Goal: Transaction & Acquisition: Subscribe to service/newsletter

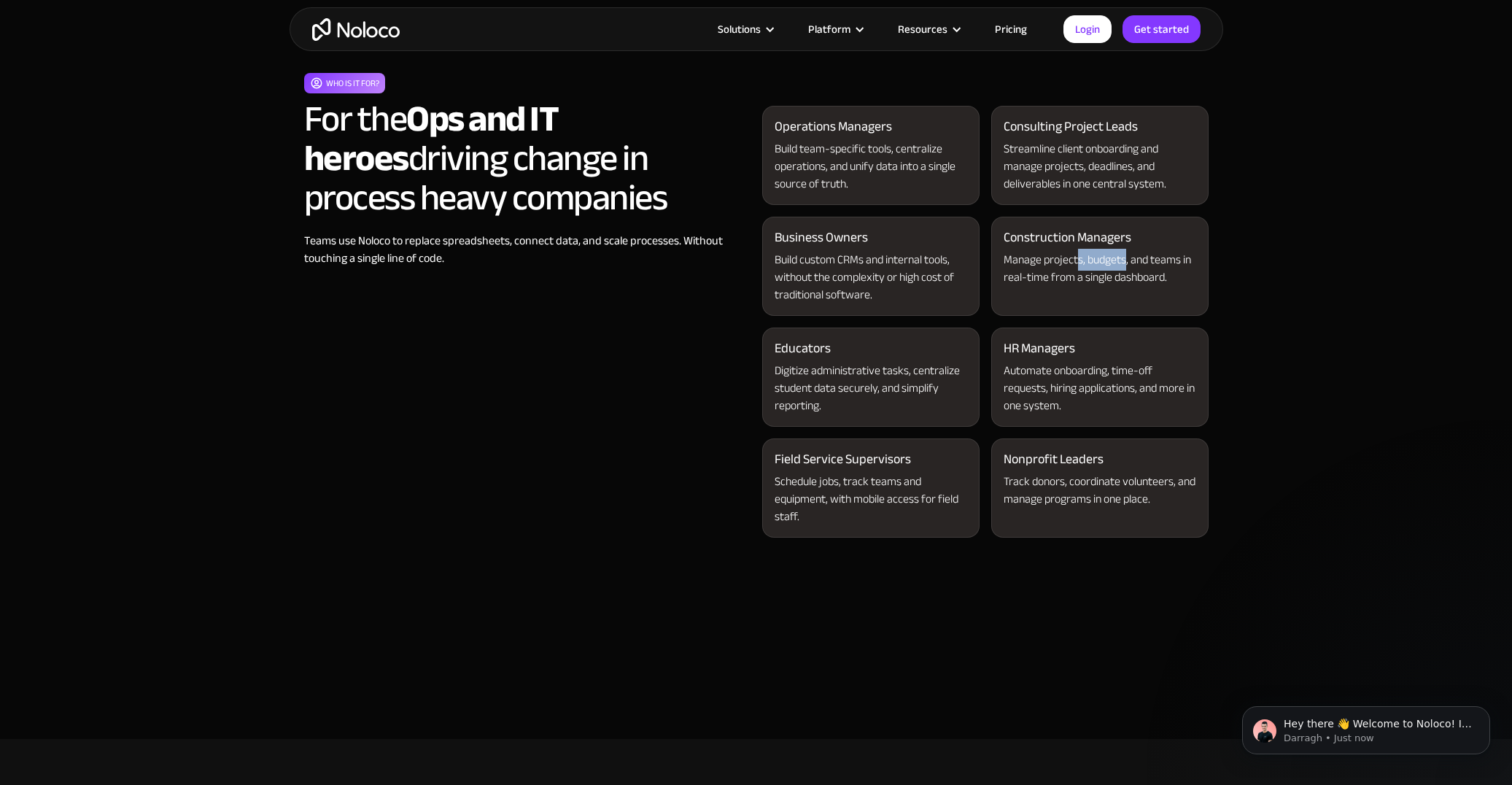
drag, startPoint x: 1125, startPoint y: 257, endPoint x: 1079, endPoint y: 258, distance: 46.0
click at [1079, 258] on div "Manage projects, budgets, and teams in real-time from a single dashboard." at bounding box center [1100, 268] width 193 height 35
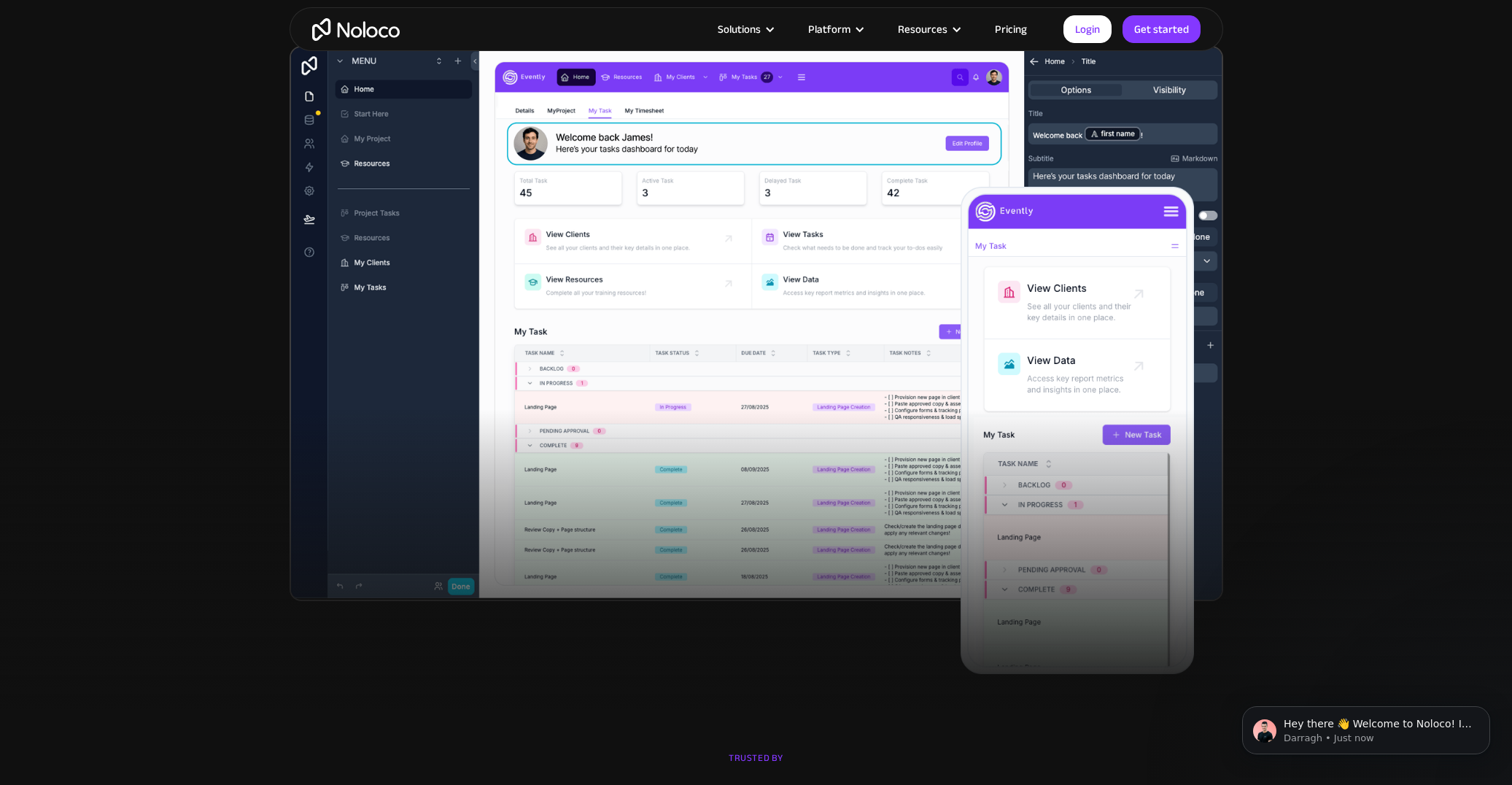
scroll to position [484, 0]
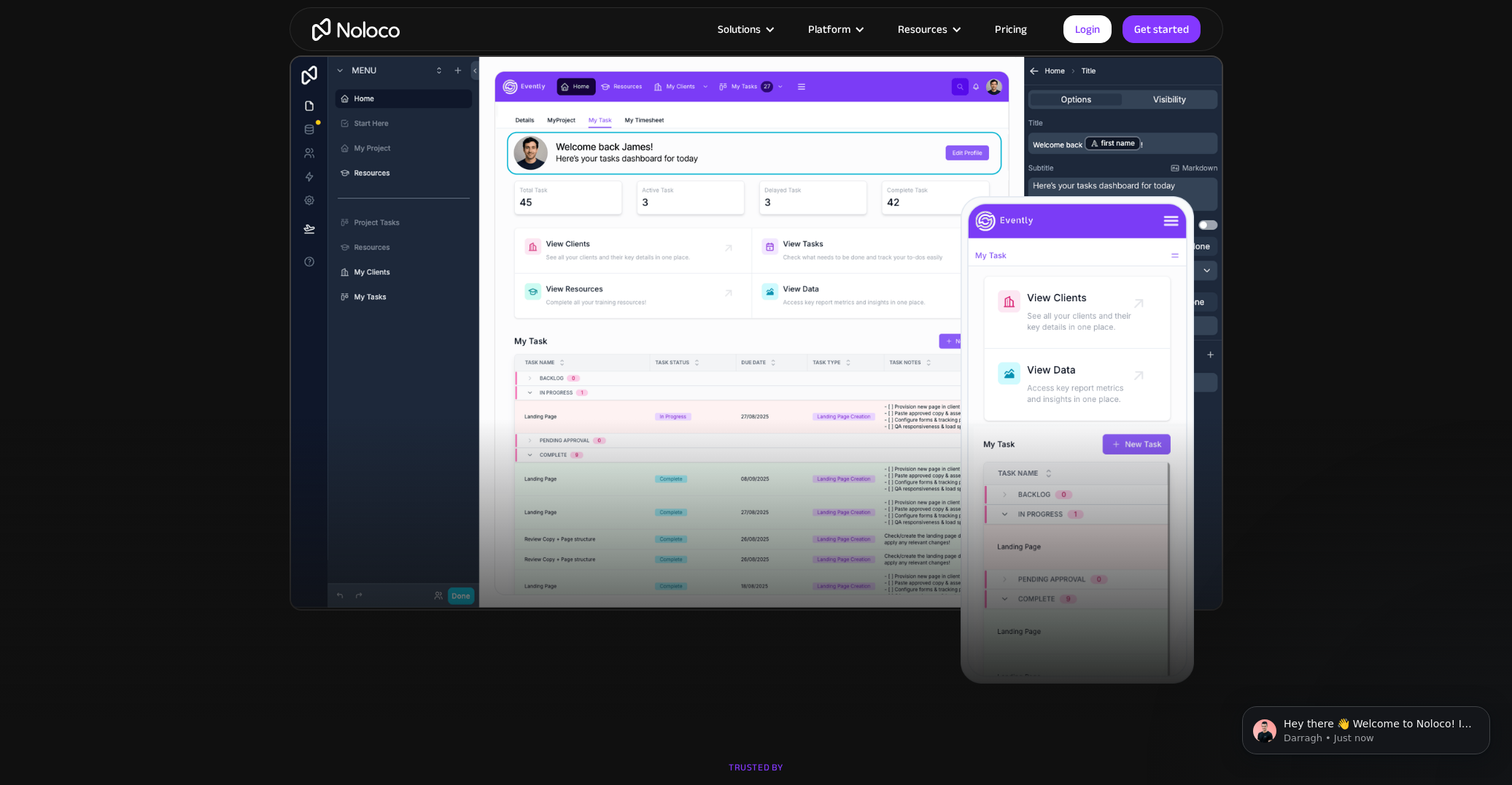
click at [794, 279] on img at bounding box center [756, 333] width 933 height 555
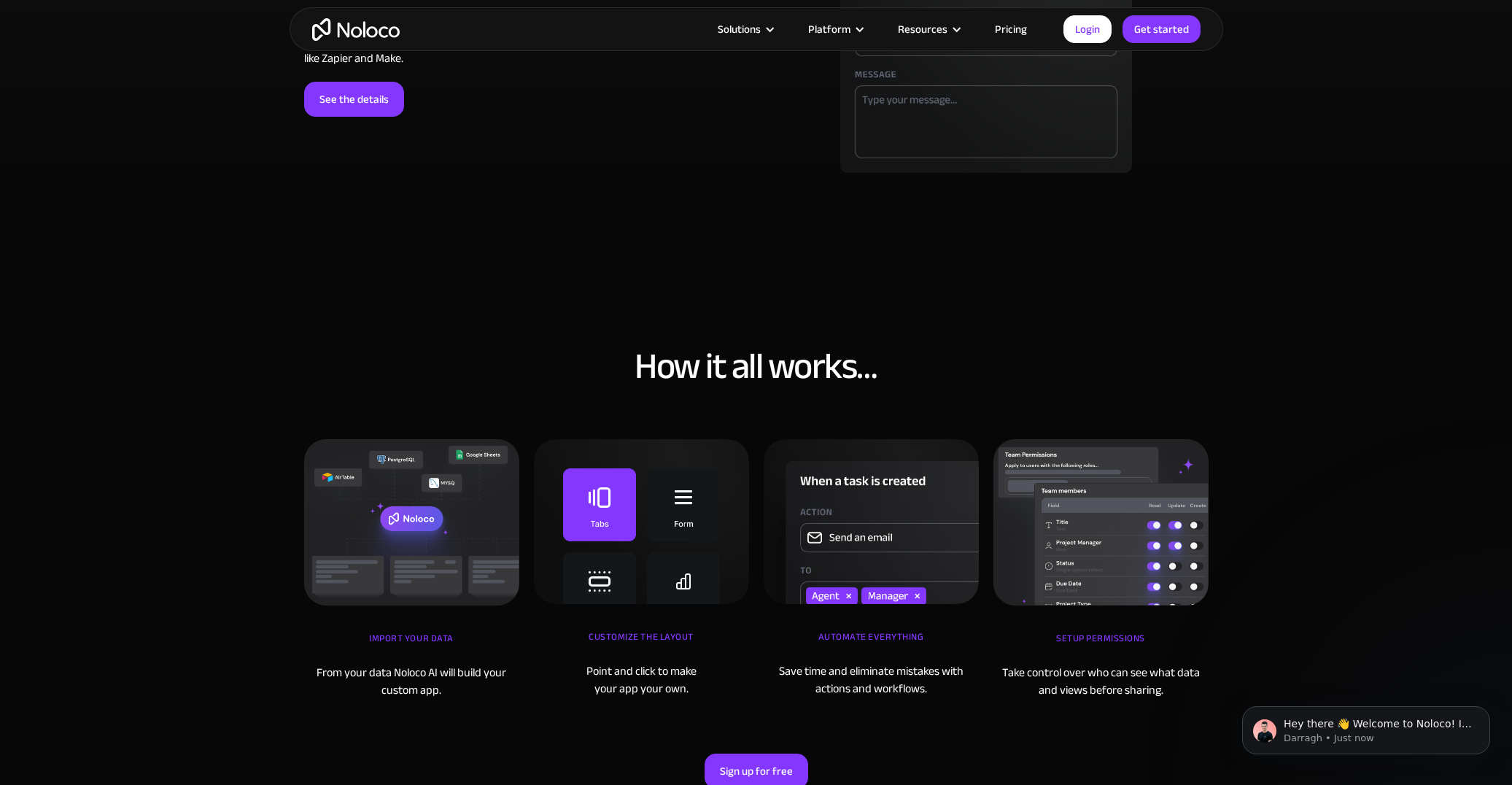
scroll to position [5612, 0]
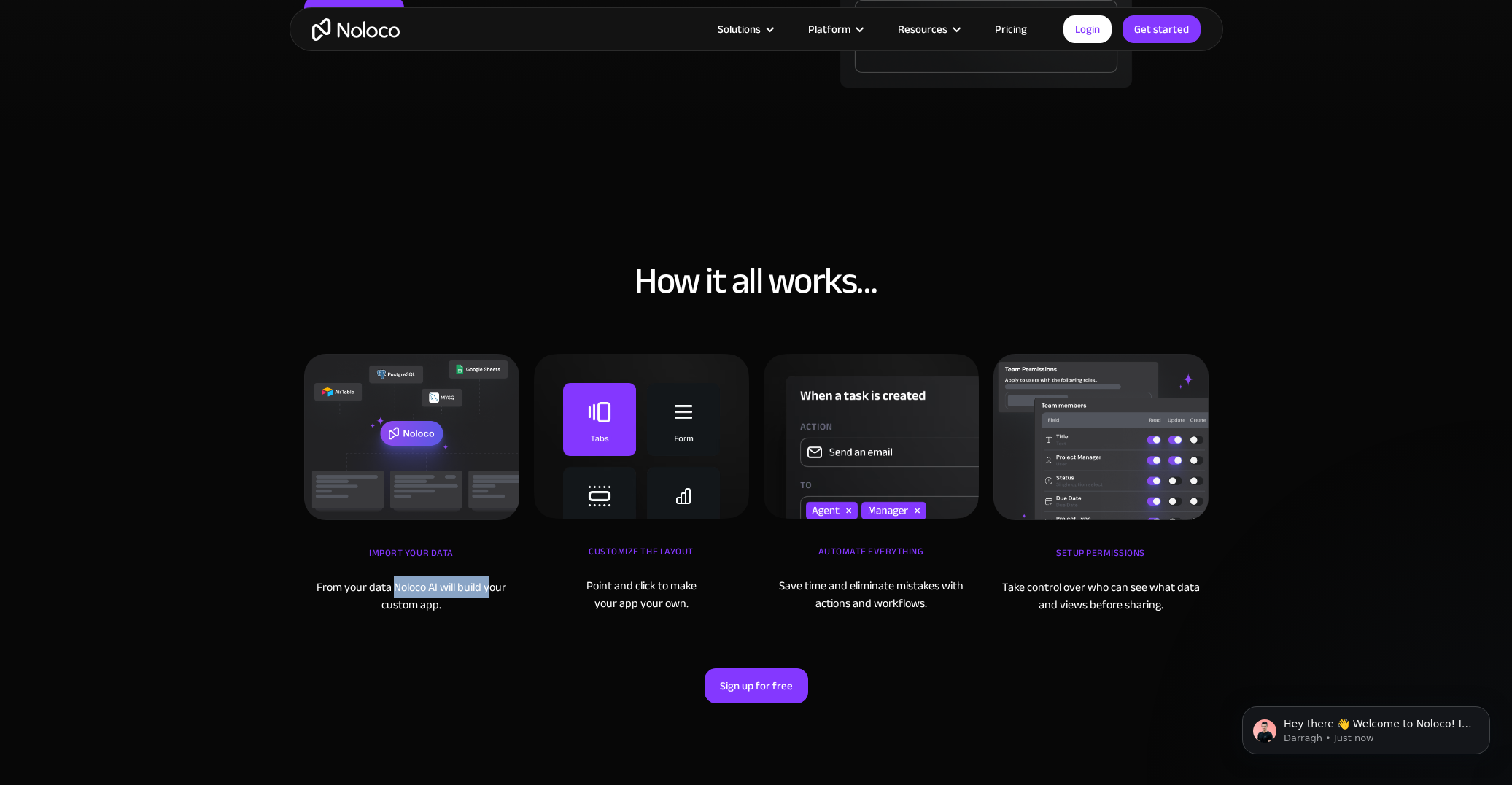
drag, startPoint x: 410, startPoint y: 589, endPoint x: 502, endPoint y: 594, distance: 92.1
click at [490, 597] on div "From your data Noloco AI will build your custom app." at bounding box center [412, 596] width 215 height 35
drag, startPoint x: 601, startPoint y: 588, endPoint x: 693, endPoint y: 601, distance: 92.9
click at [693, 601] on div "Point and click to make your app your own." at bounding box center [641, 594] width 215 height 35
drag, startPoint x: 820, startPoint y: 590, endPoint x: 938, endPoint y: 605, distance: 118.9
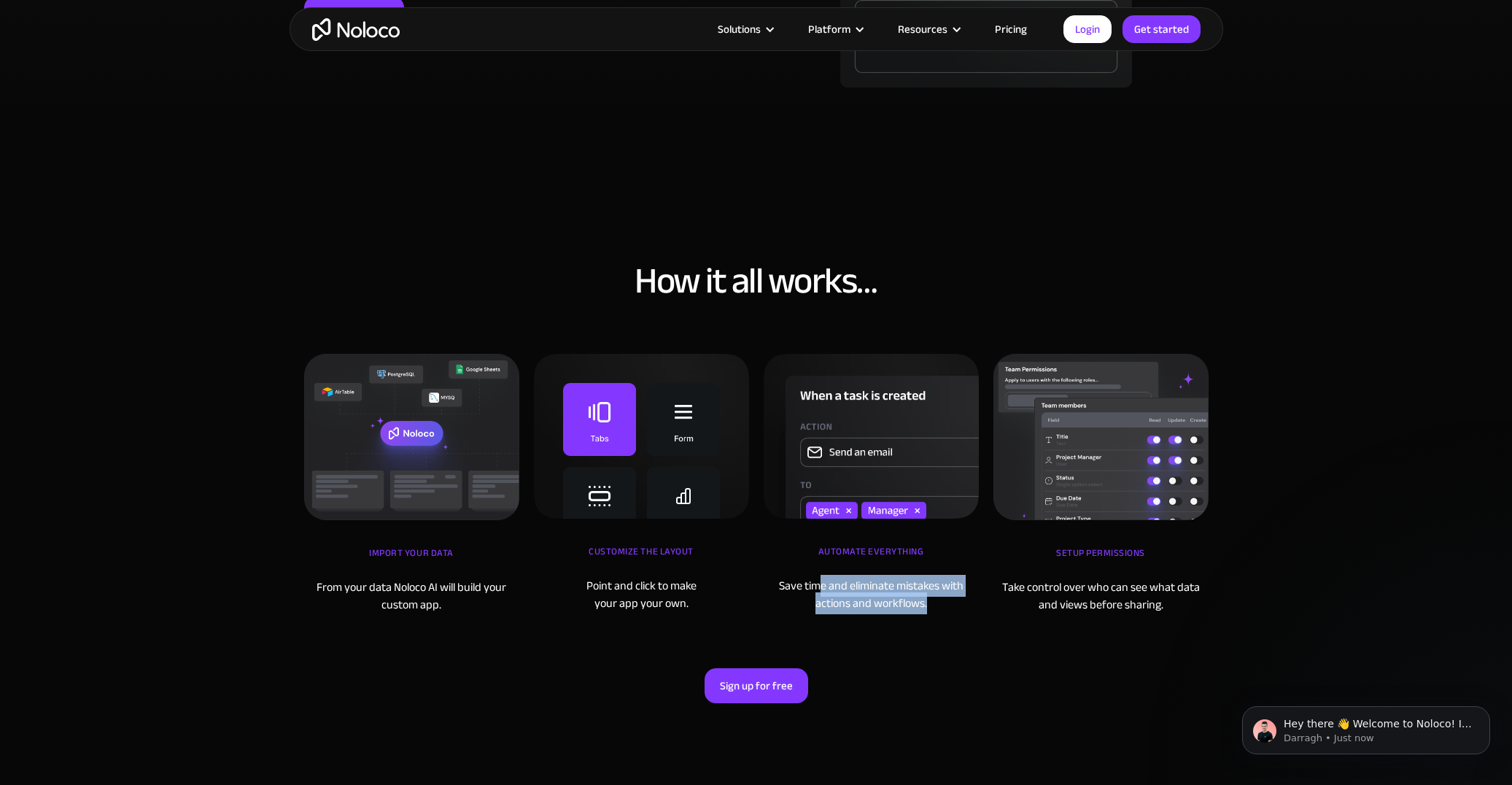
click at [933, 604] on div "Save time and eliminate mistakes with actions and workflows." at bounding box center [871, 594] width 215 height 35
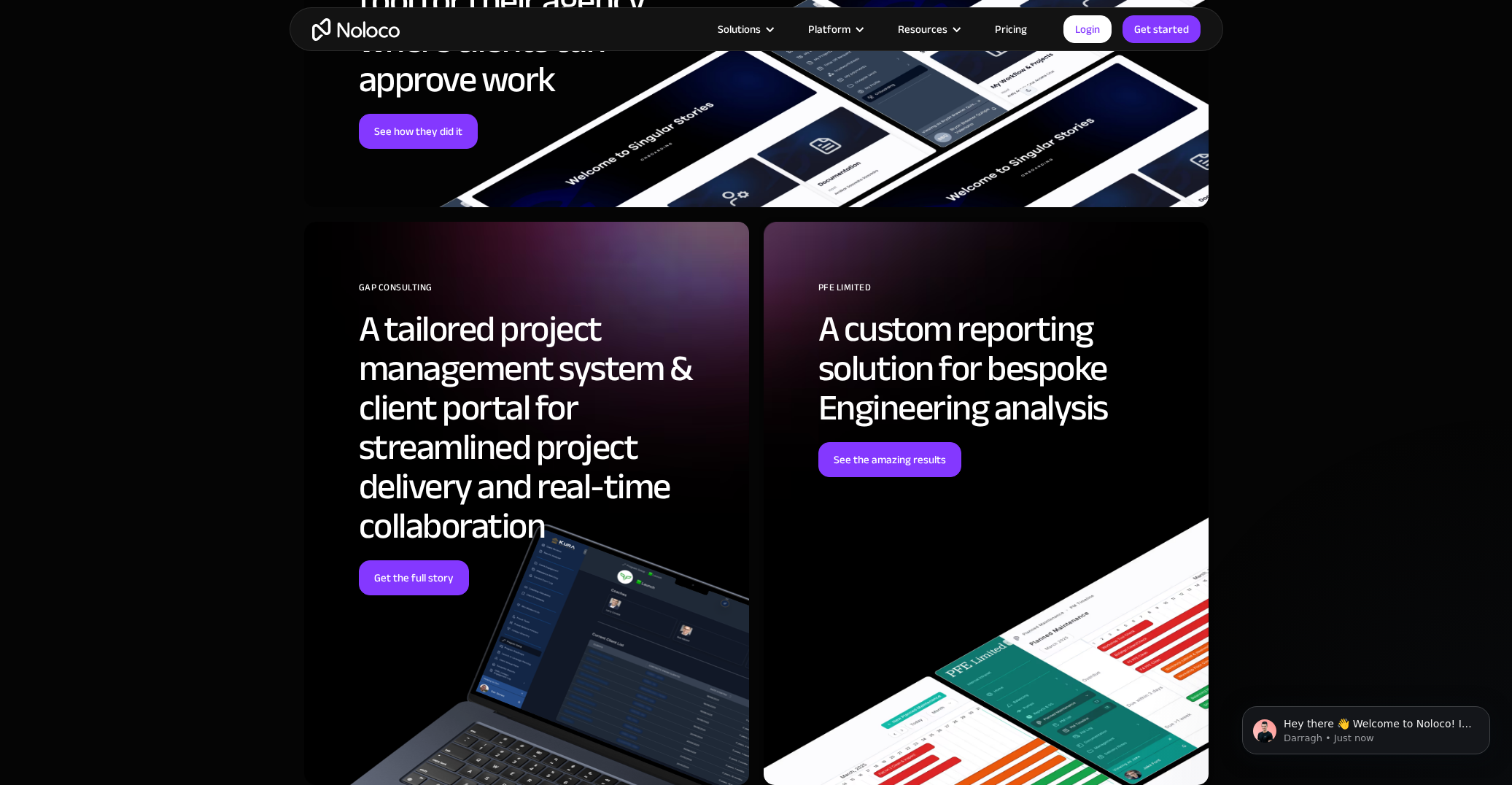
scroll to position [6783, 0]
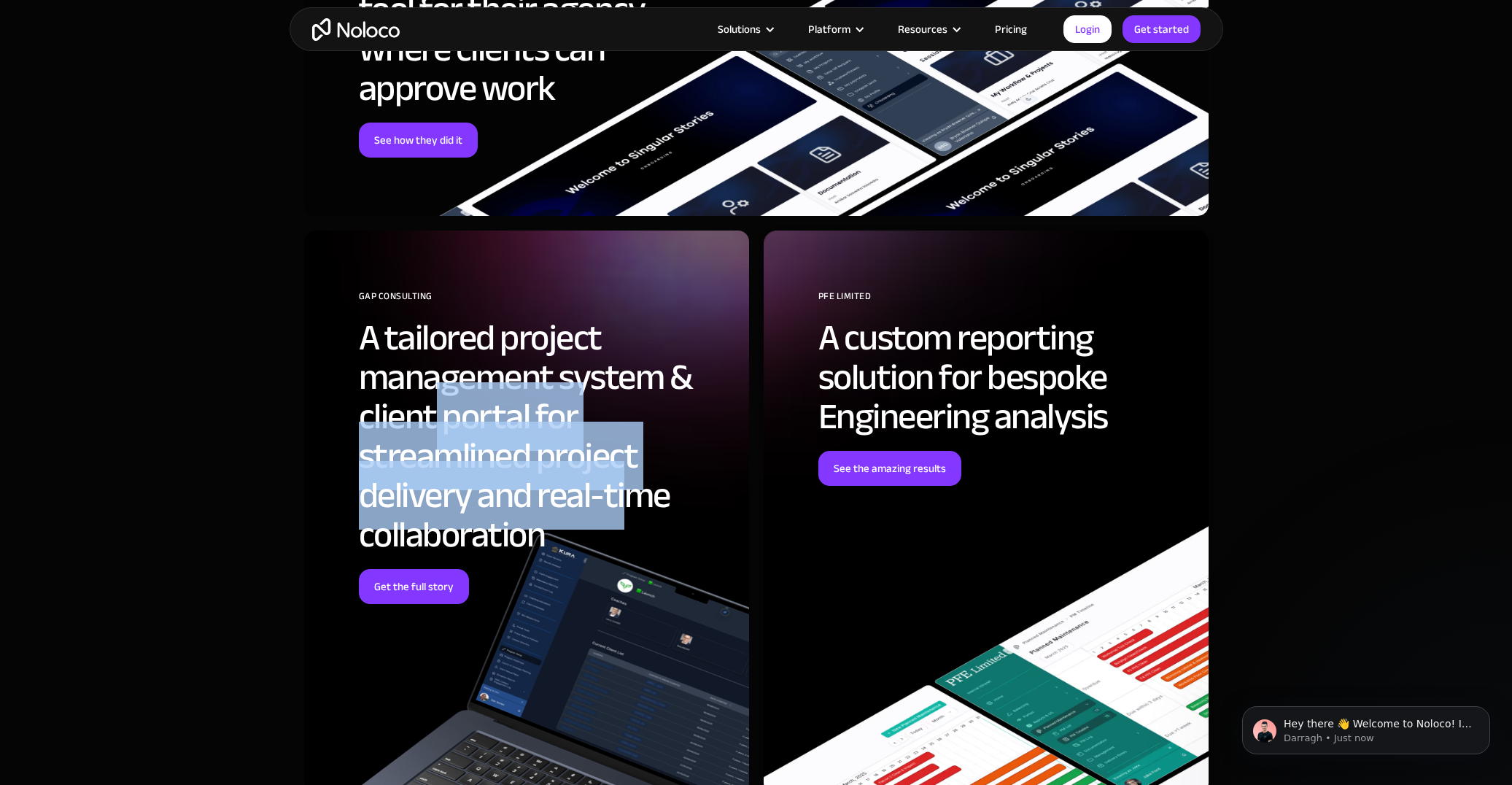
drag, startPoint x: 434, startPoint y: 413, endPoint x: 636, endPoint y: 509, distance: 223.7
click at [635, 509] on h2 "A tailored project management system & client portal for streamlined project de…" at bounding box center [543, 436] width 368 height 236
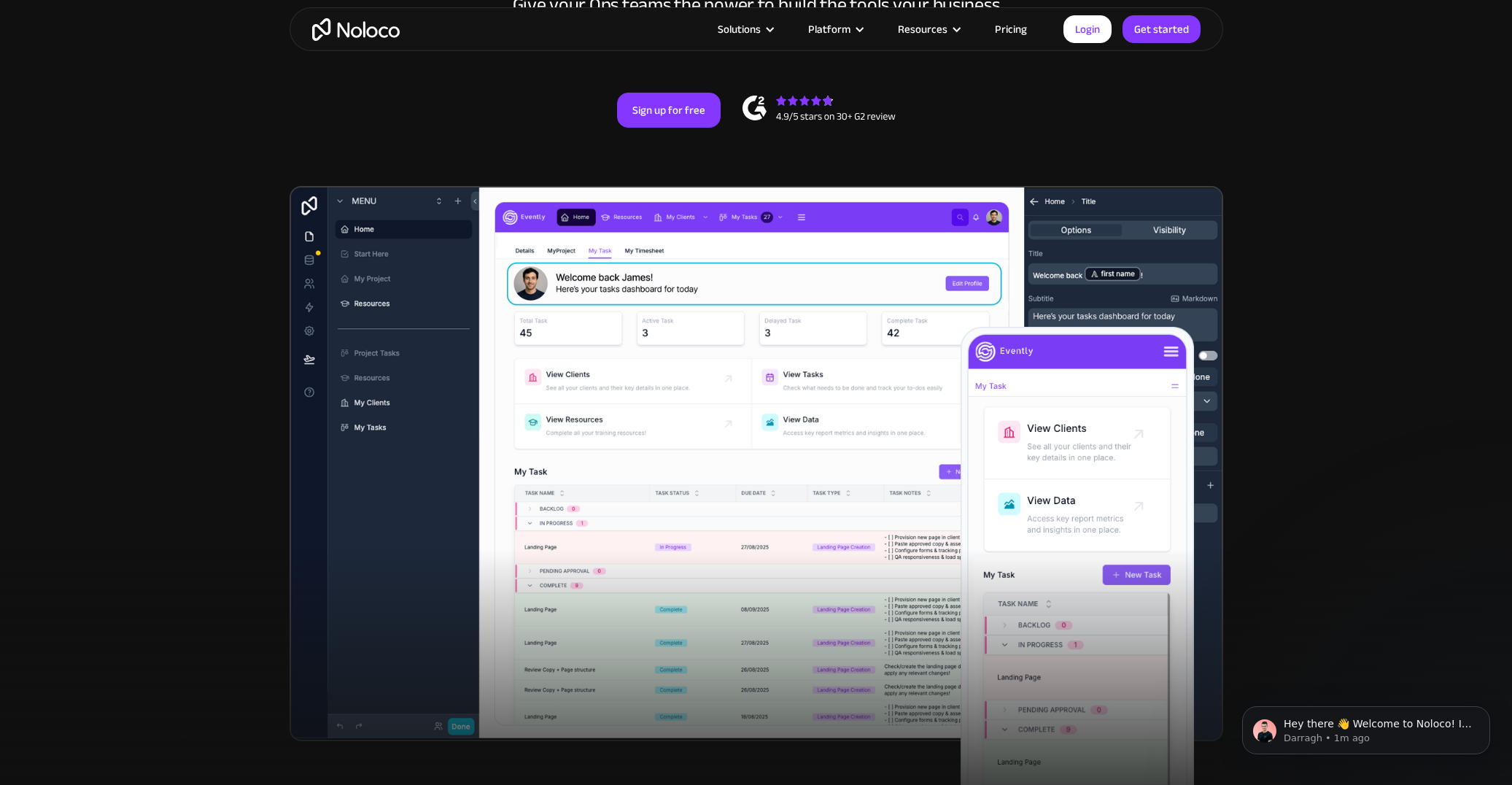
scroll to position [0, 0]
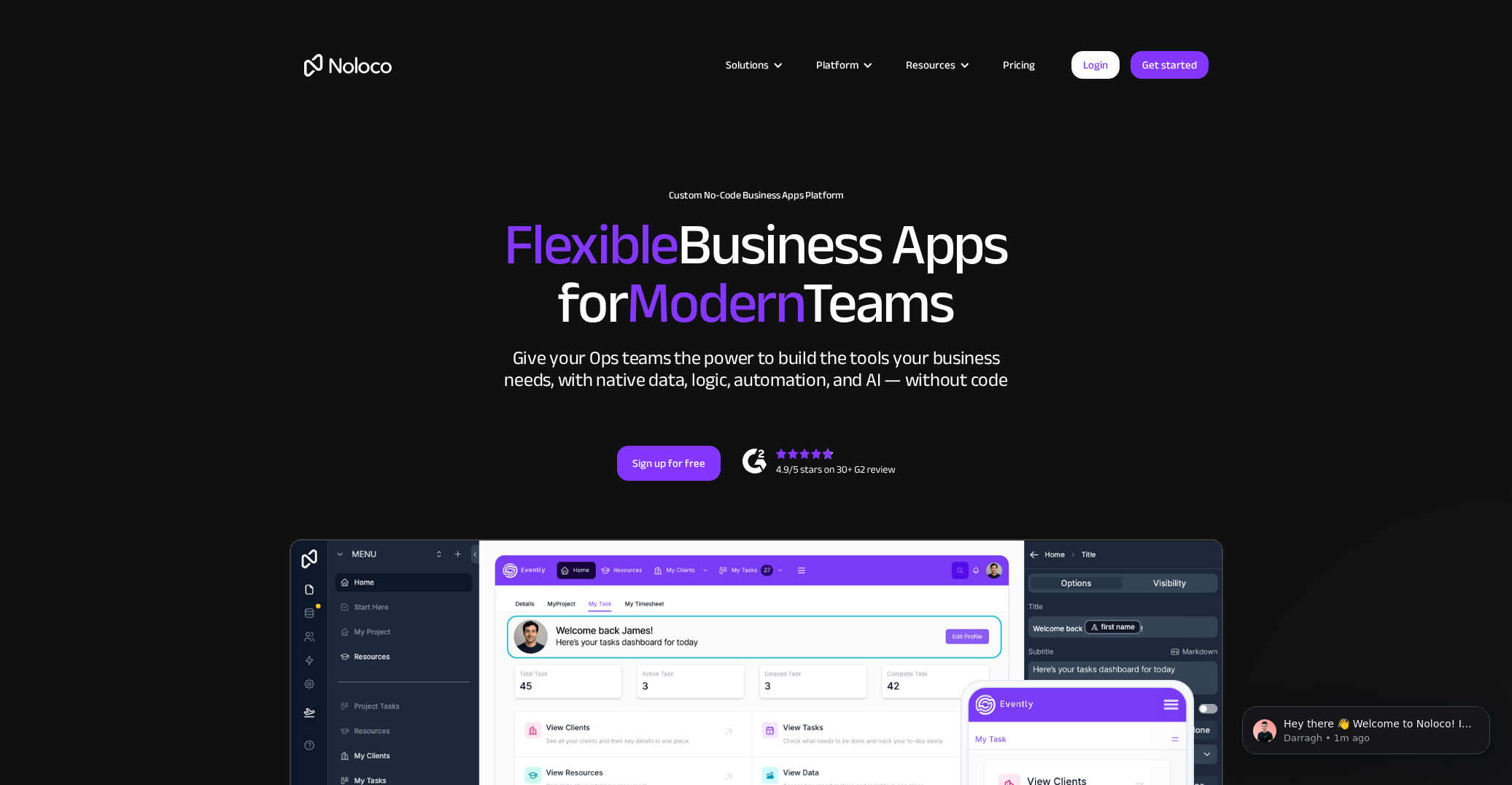
click at [1018, 72] on link "Pricing" at bounding box center [1019, 65] width 68 height 19
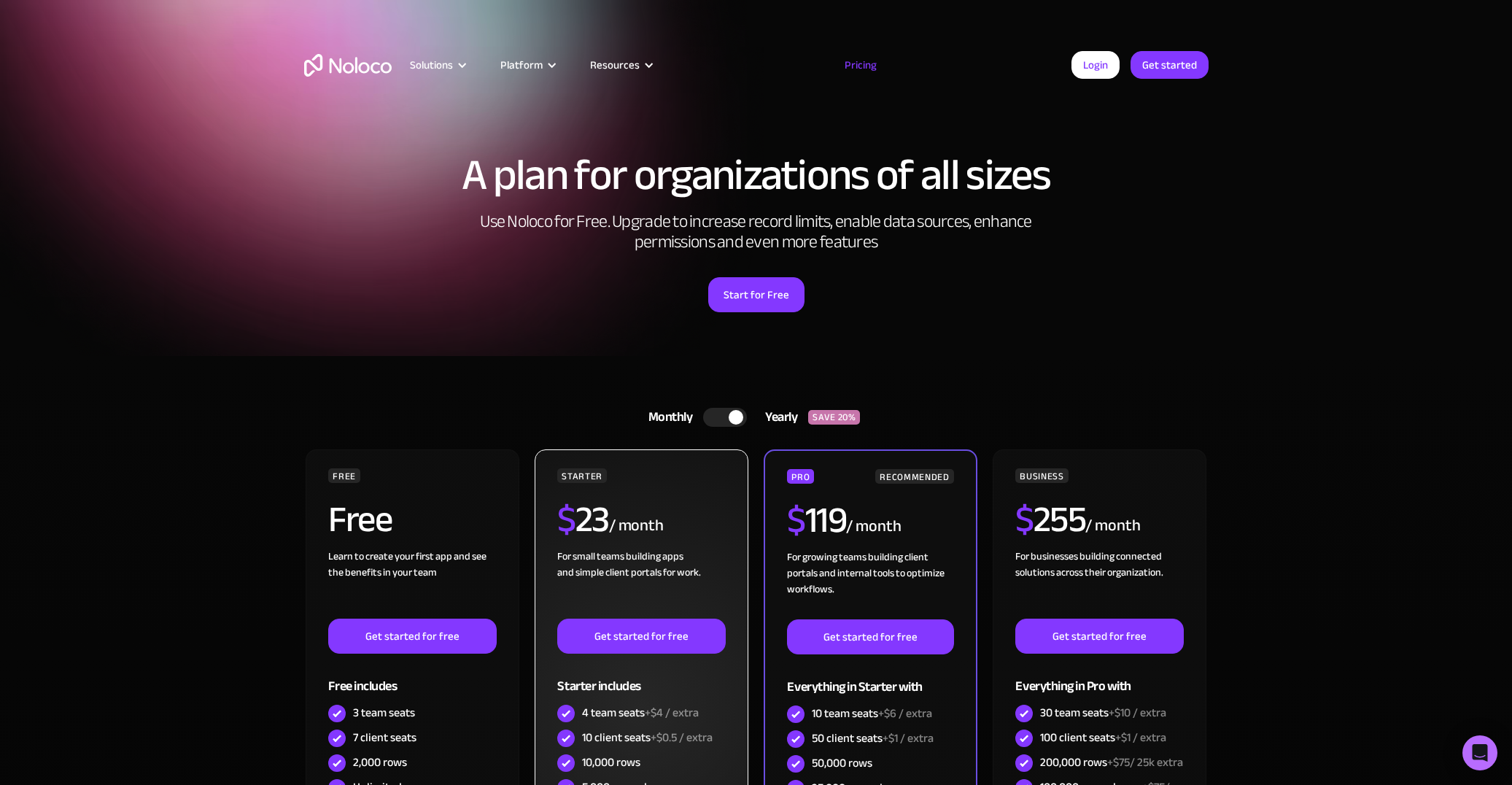
click at [661, 481] on div "STARTER" at bounding box center [641, 475] width 168 height 14
click at [640, 495] on div "STARTER $ 23 / month For small teams building apps and simple client portals fo…" at bounding box center [641, 647] width 168 height 357
click at [661, 623] on link "Get started for free" at bounding box center [641, 636] width 168 height 35
click at [707, 456] on div "STARTER $ 23 / month For small teams building apps and simple client portals fo…" at bounding box center [641, 706] width 213 height 513
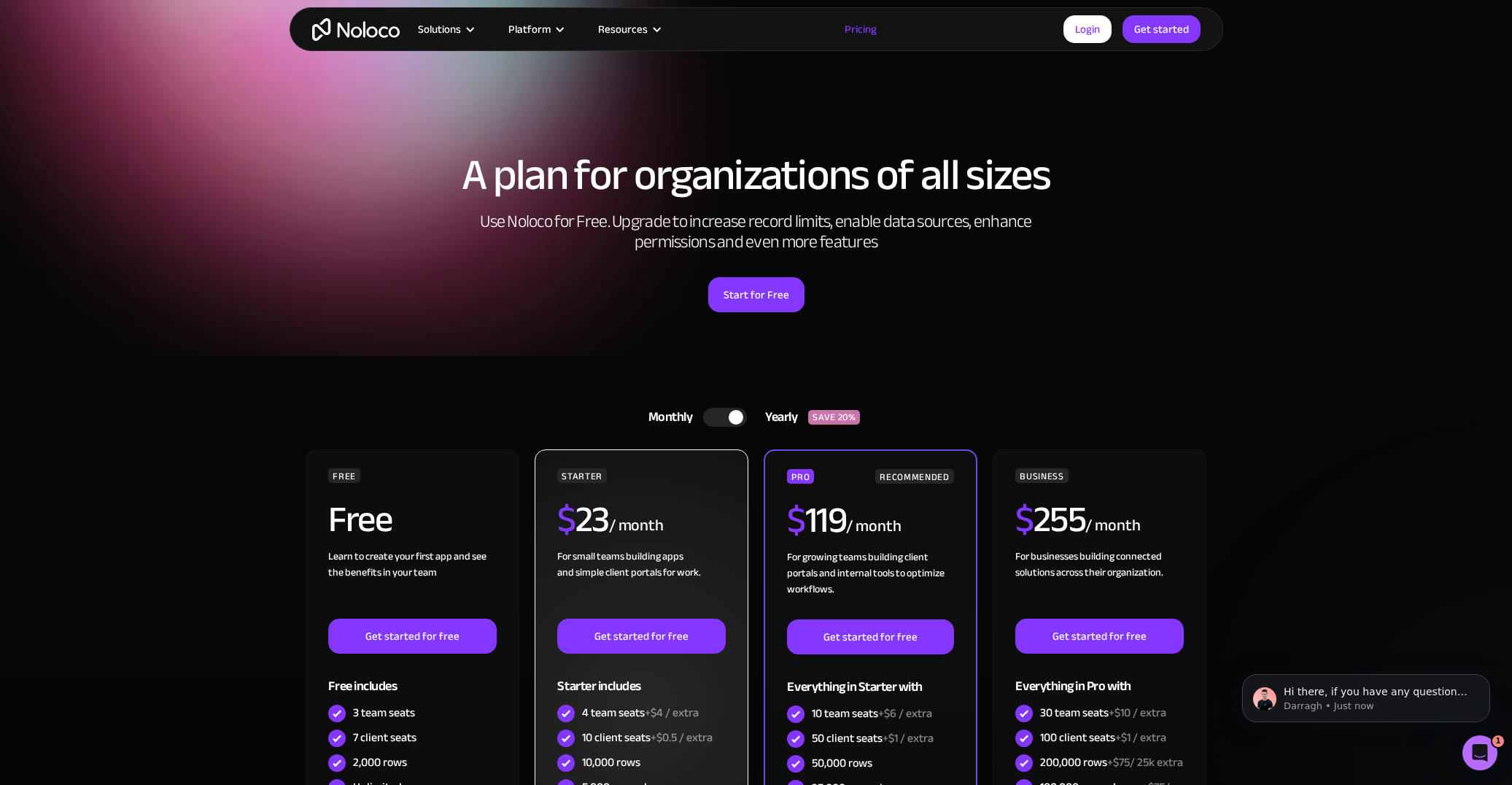
scroll to position [74, 0]
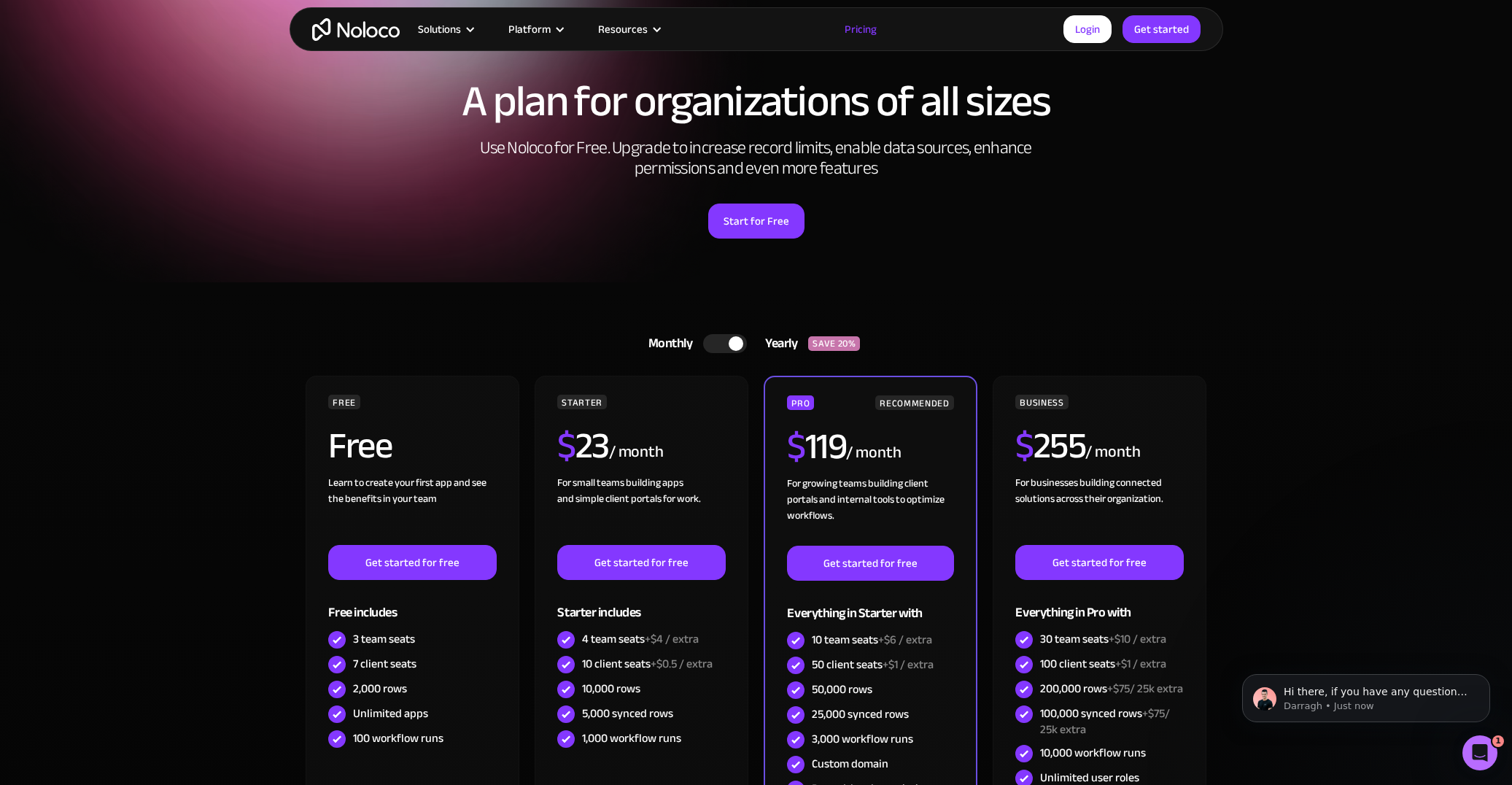
click at [740, 344] on div at bounding box center [736, 343] width 14 height 14
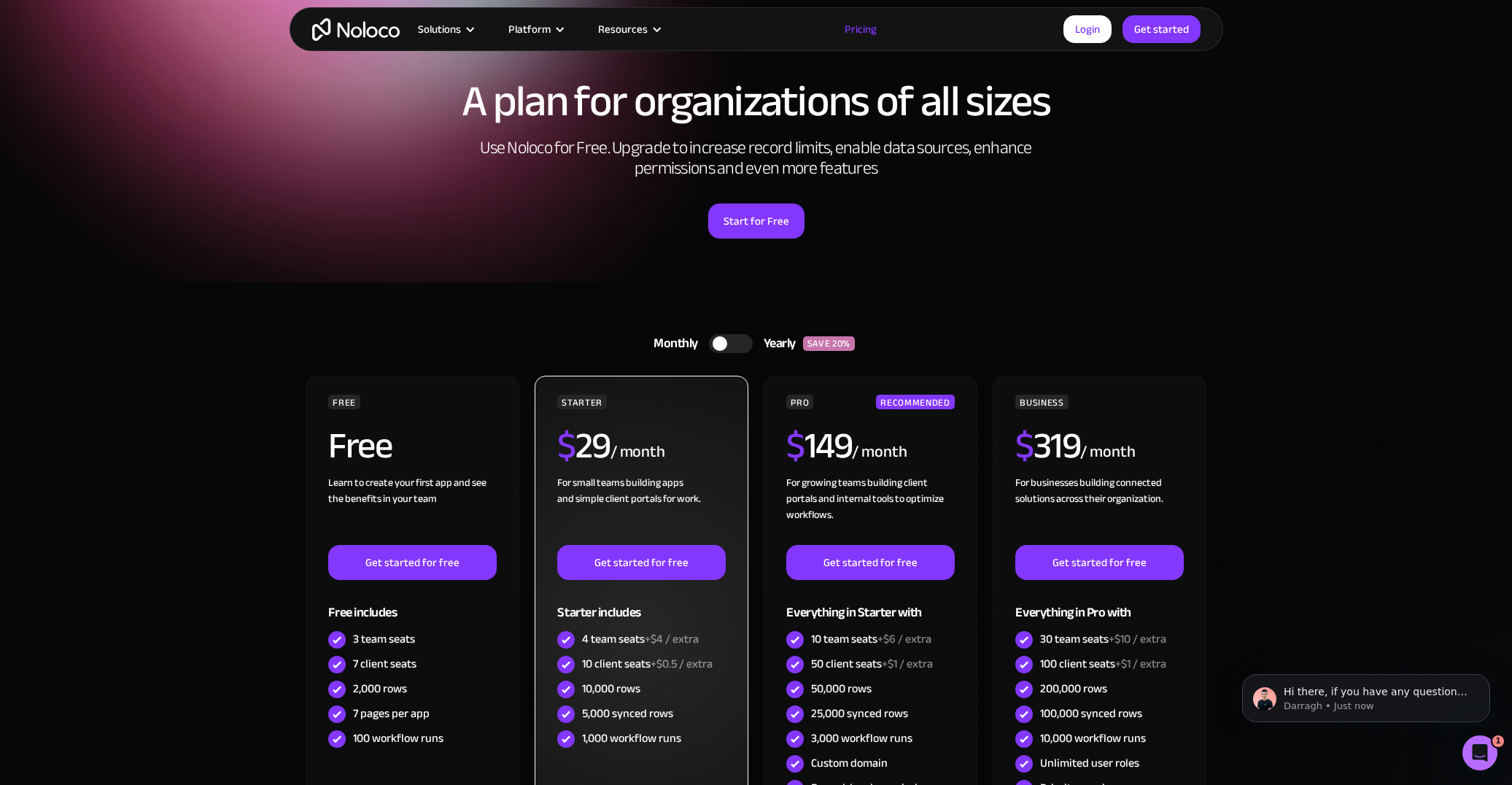
click at [701, 395] on div "STARTER" at bounding box center [641, 402] width 168 height 14
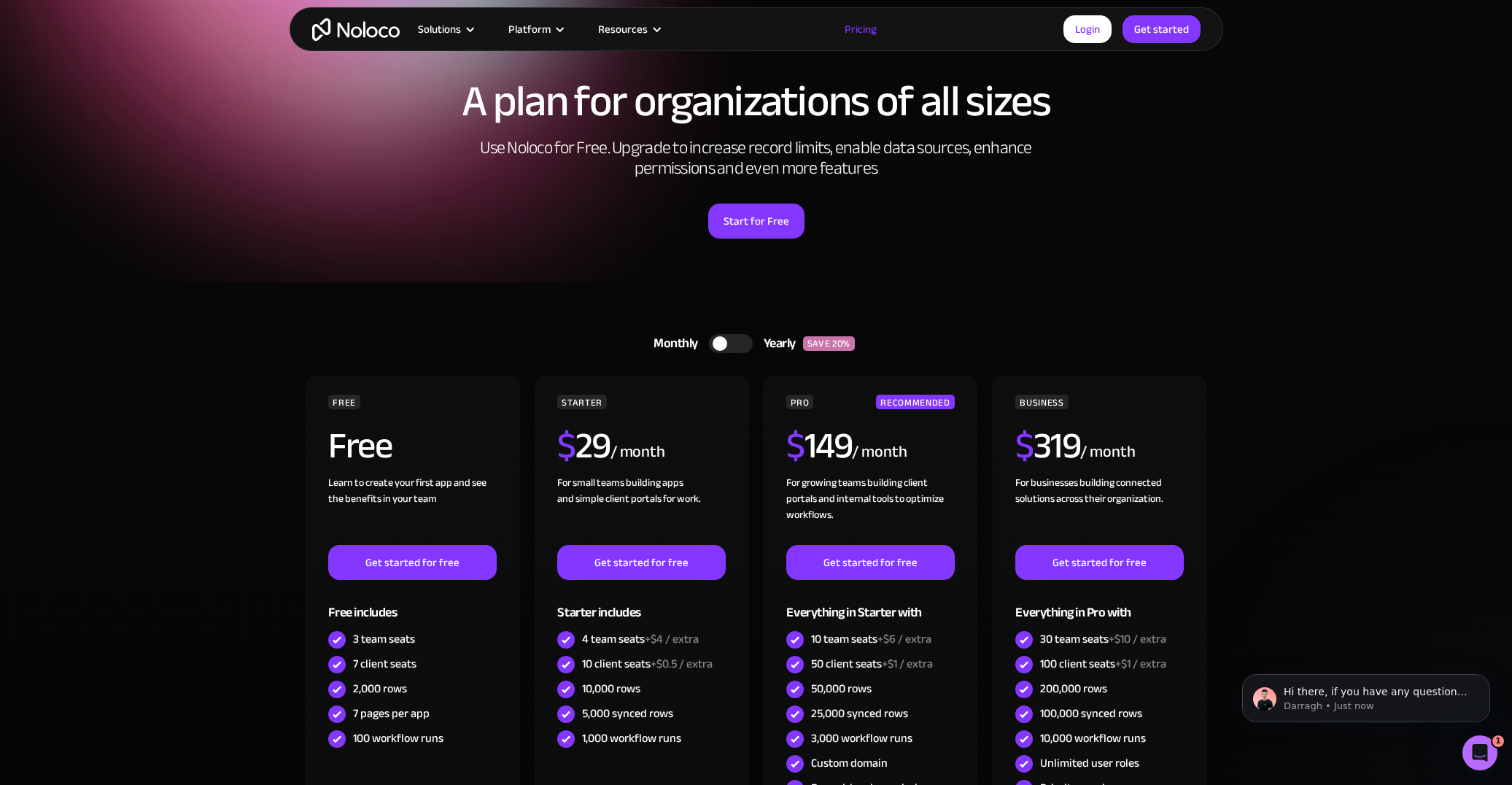
click at [721, 342] on div at bounding box center [719, 343] width 14 height 14
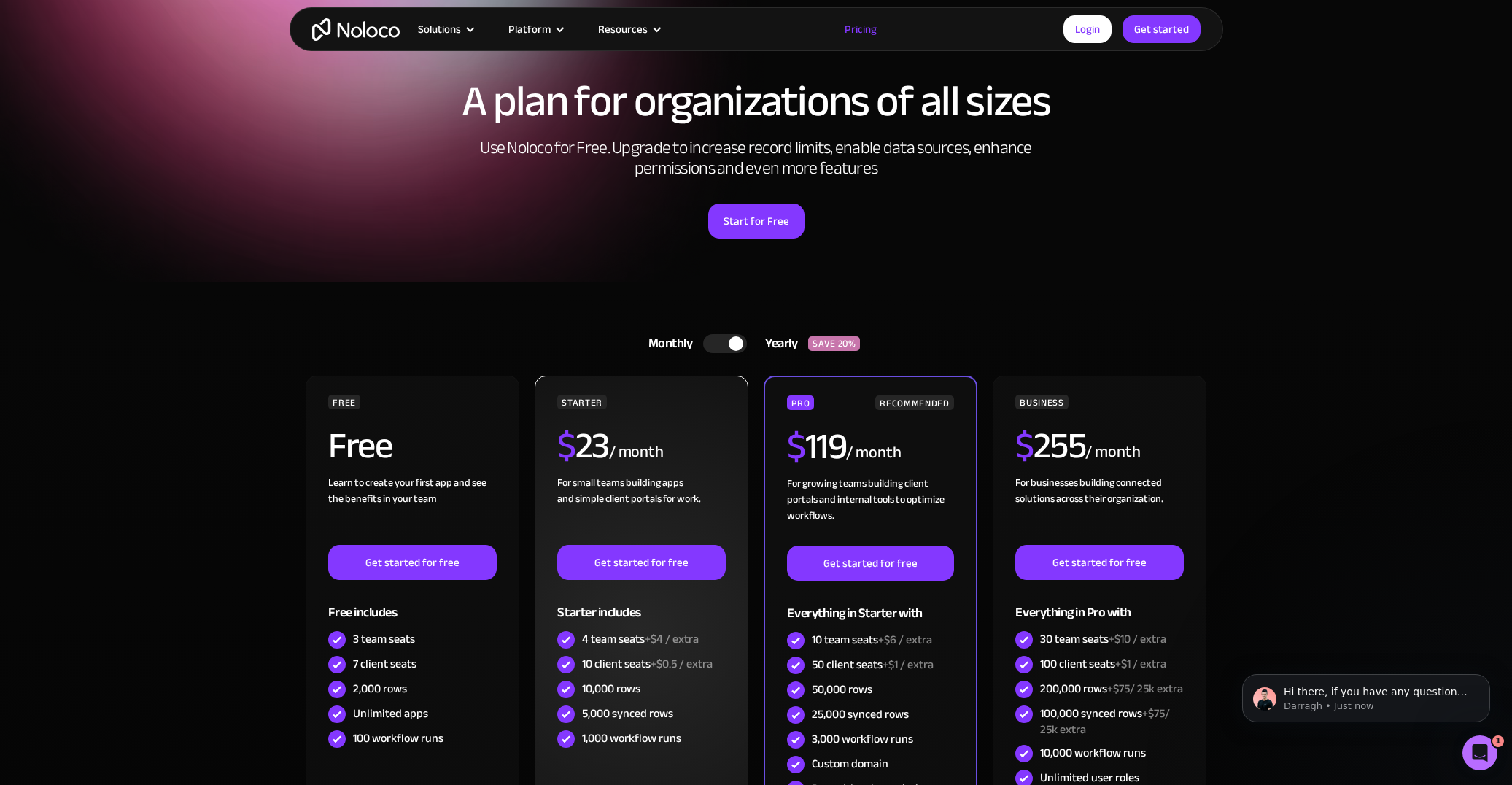
click at [690, 423] on div "STARTER $ 23 / month For small teams building apps and simple client portals fo…" at bounding box center [641, 573] width 168 height 357
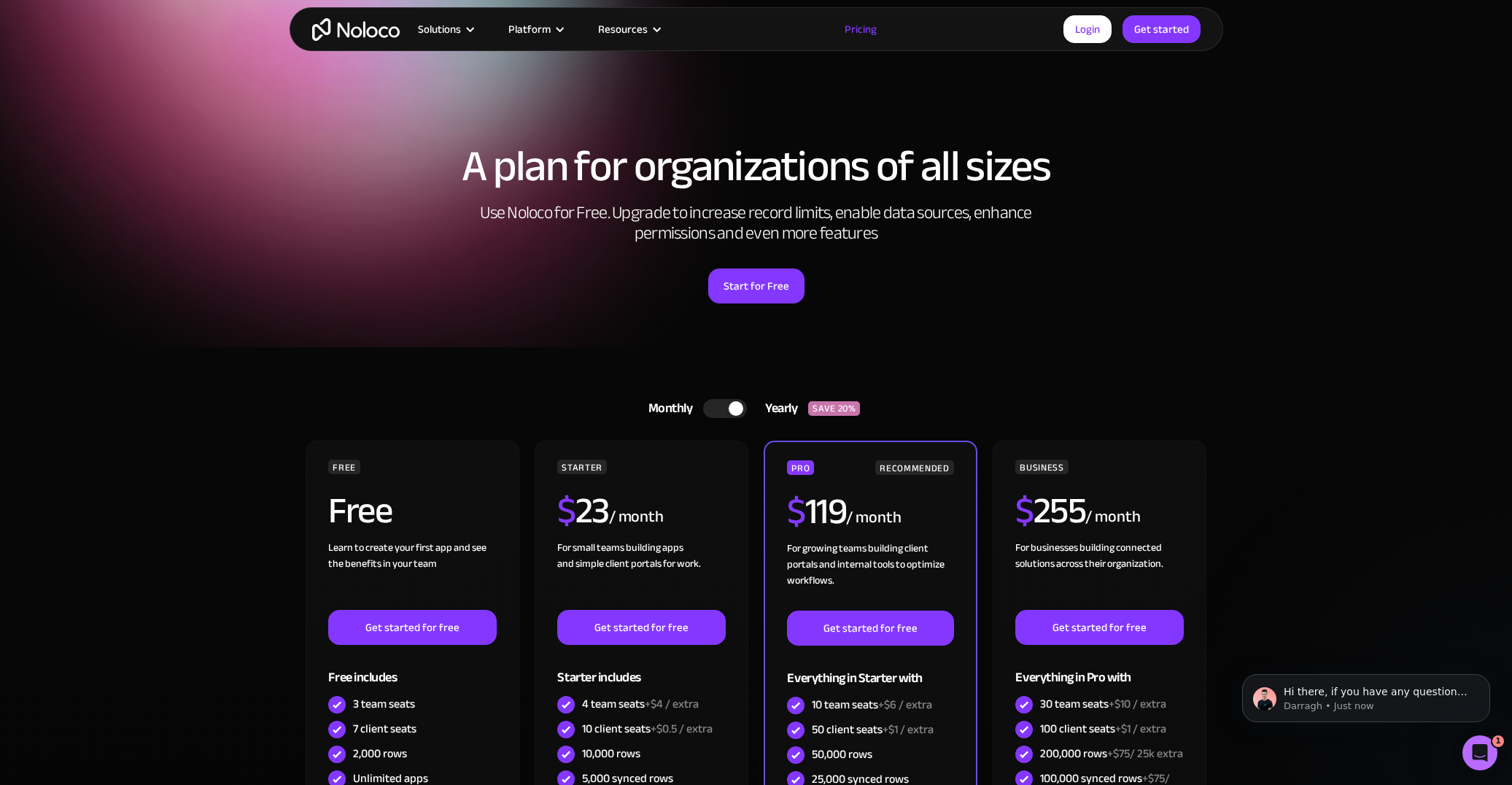
scroll to position [0, 0]
